Goal: Task Accomplishment & Management: Manage account settings

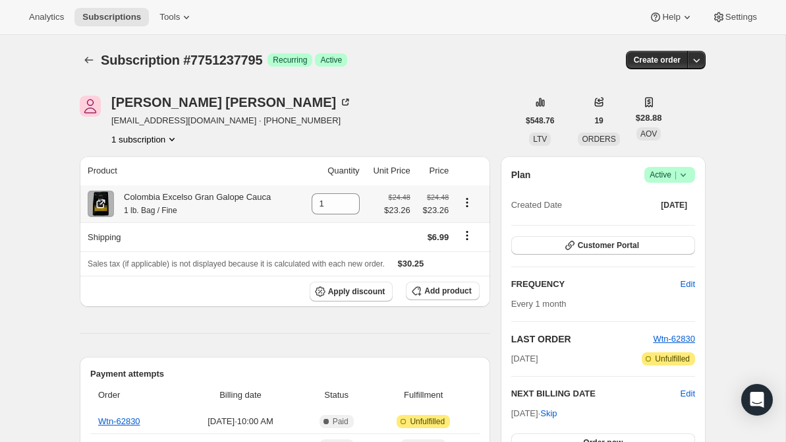
click at [467, 204] on icon "Product actions" at bounding box center [467, 202] width 13 height 13
click at [465, 227] on span "Swap variant" at bounding box center [466, 230] width 49 height 10
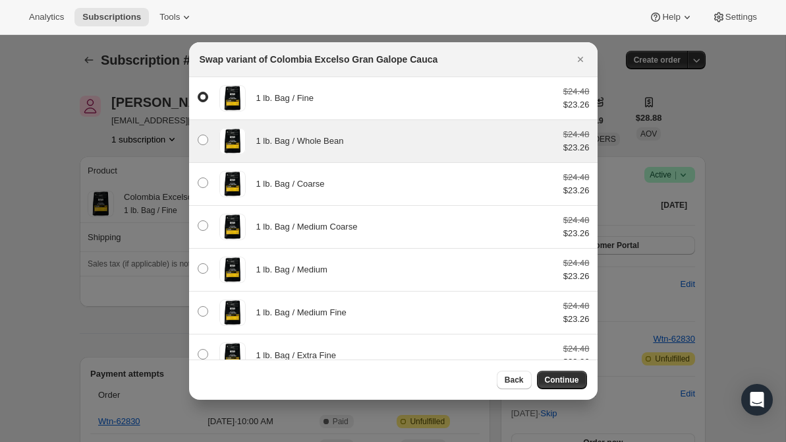
click at [324, 145] on span "1 lb. Bag / Whole Bean" at bounding box center [300, 141] width 88 height 10
radio input "false"
radio input "true"
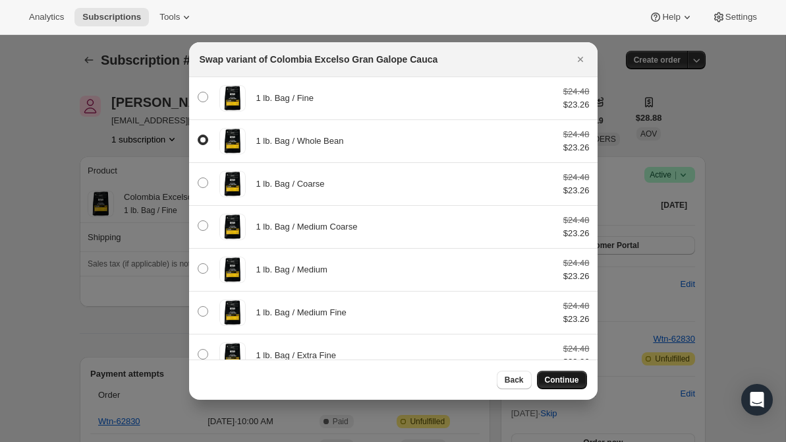
click at [556, 380] on span "Continue" at bounding box center [562, 379] width 34 height 11
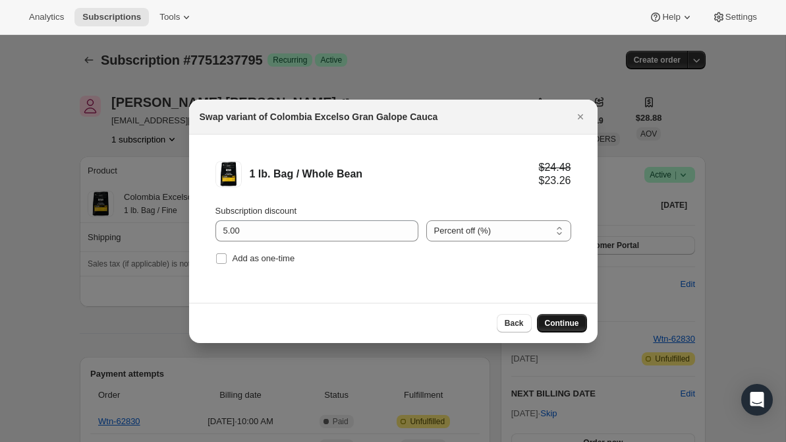
click at [567, 322] on span "Continue" at bounding box center [562, 323] width 34 height 11
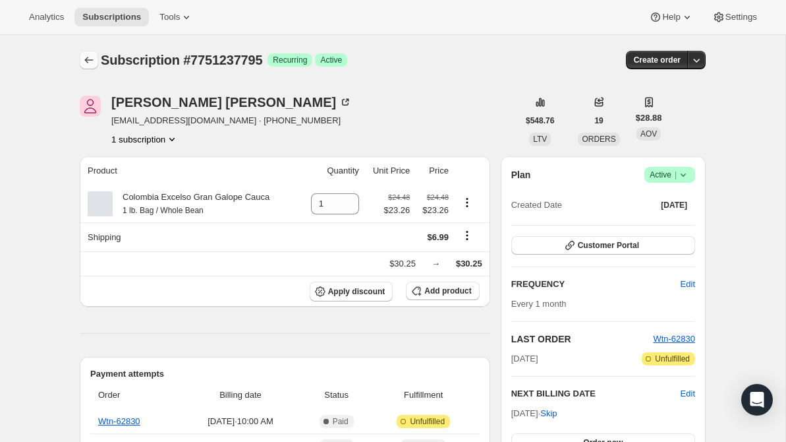
click at [91, 61] on icon "Subscriptions" at bounding box center [88, 59] width 13 height 13
